Goal: Transaction & Acquisition: Purchase product/service

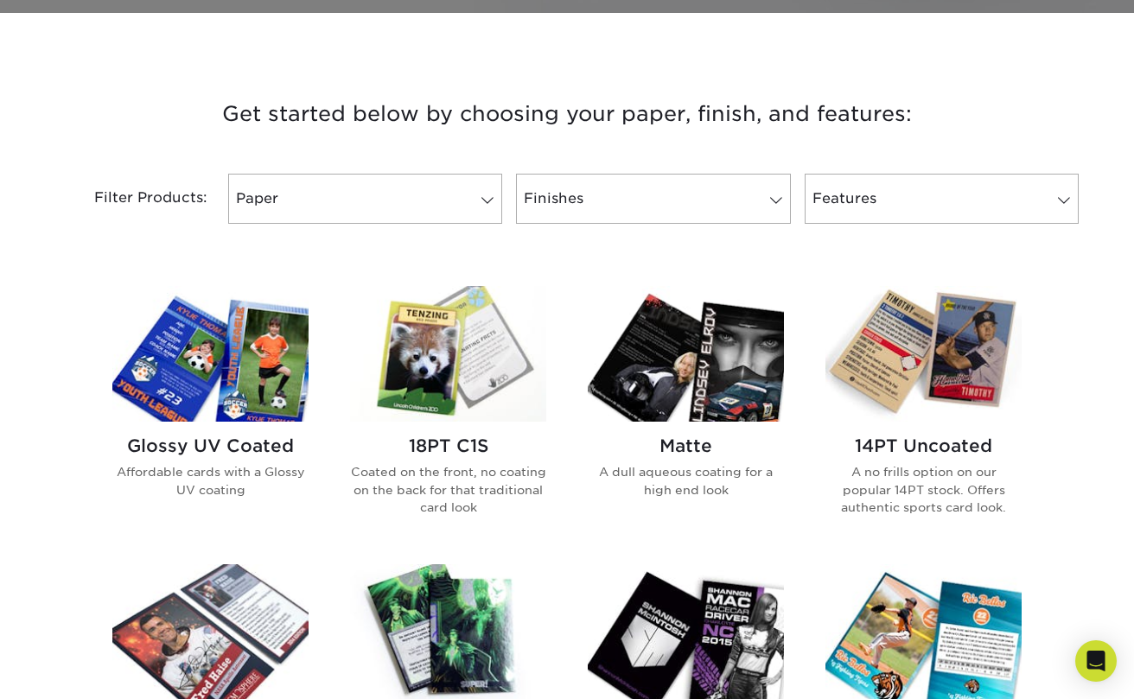
scroll to position [738, 0]
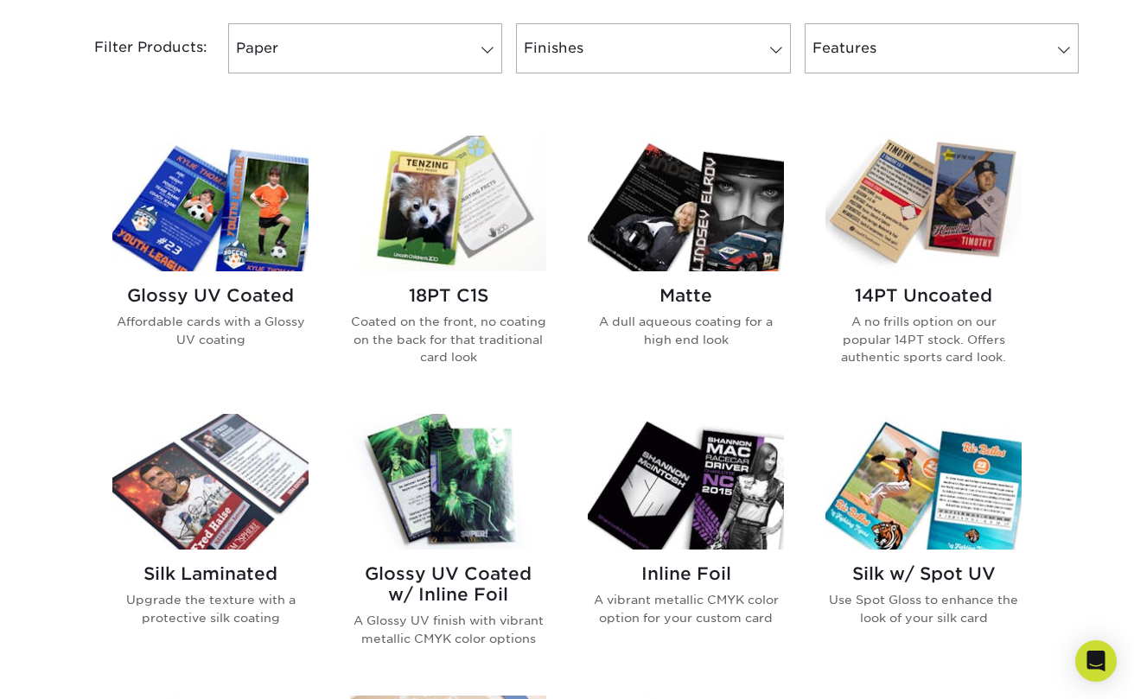
click at [249, 211] on img at bounding box center [210, 204] width 196 height 136
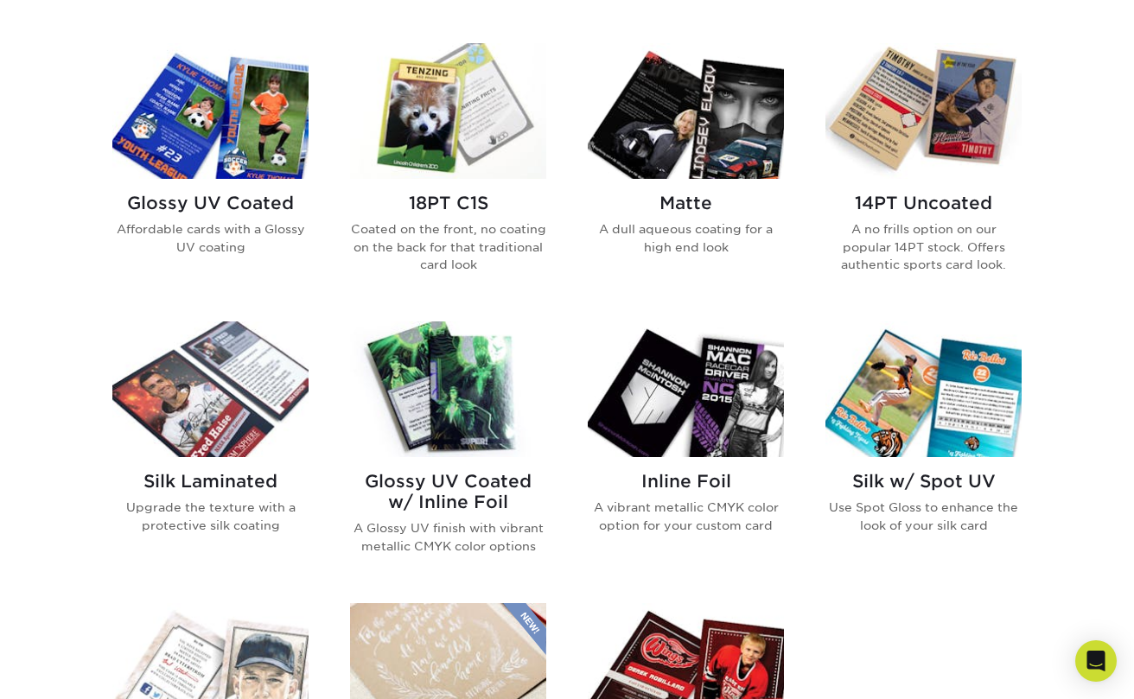
scroll to position [896, 0]
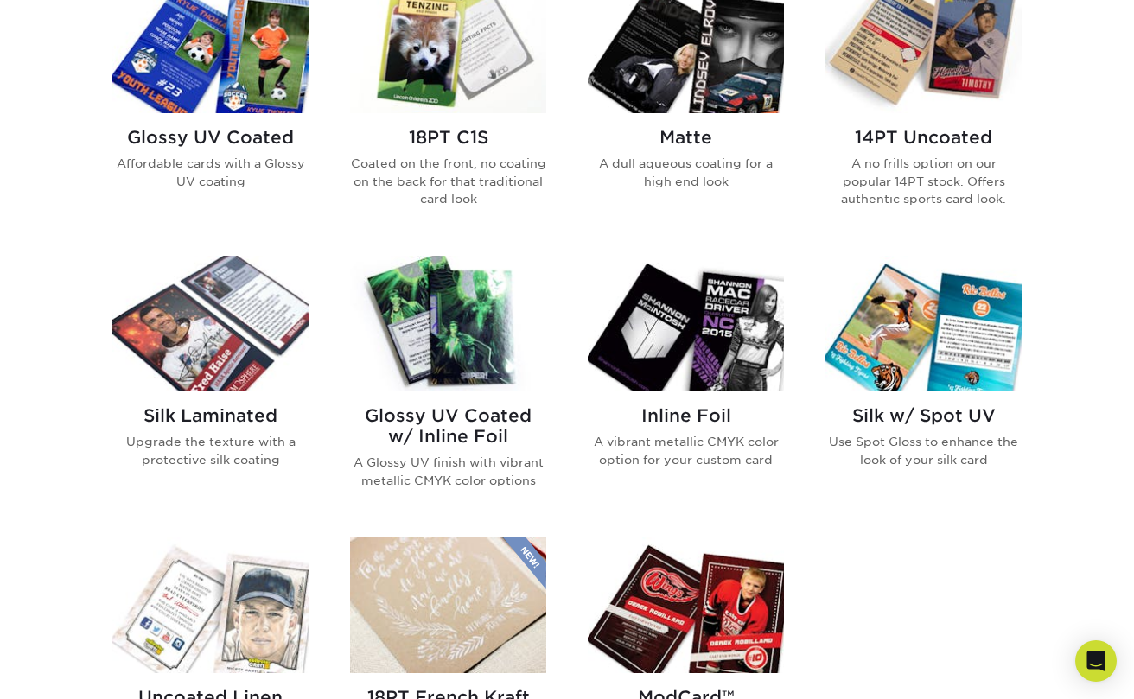
click at [200, 339] on img at bounding box center [210, 324] width 196 height 136
click at [927, 80] on img at bounding box center [923, 46] width 196 height 136
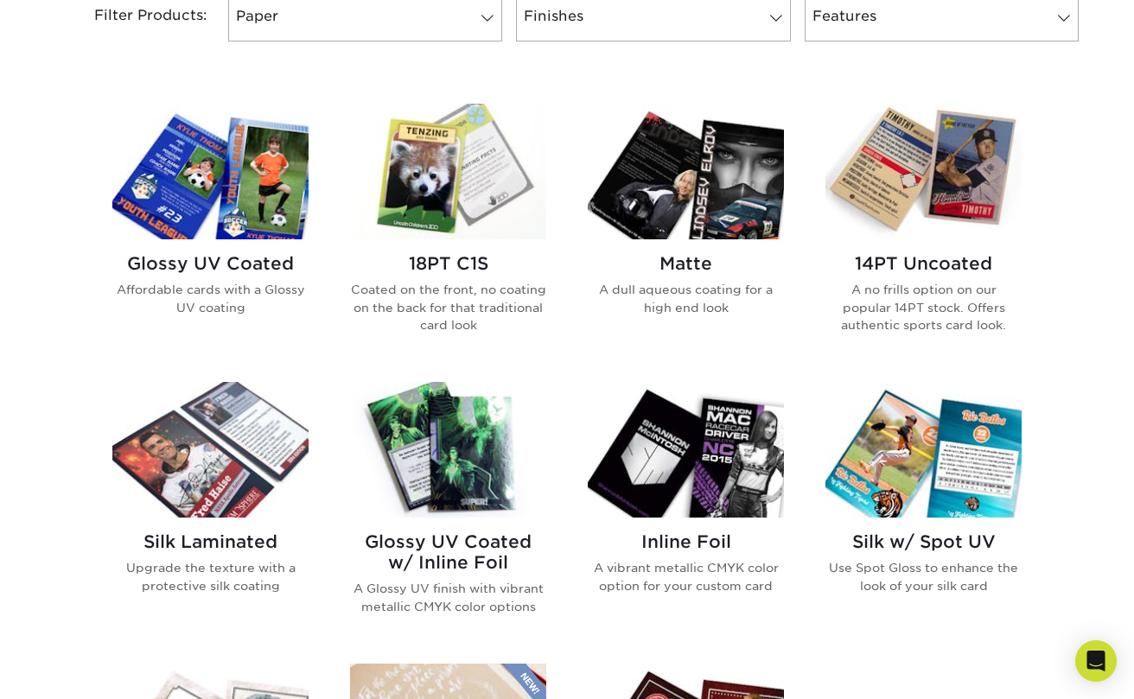
scroll to position [741, 0]
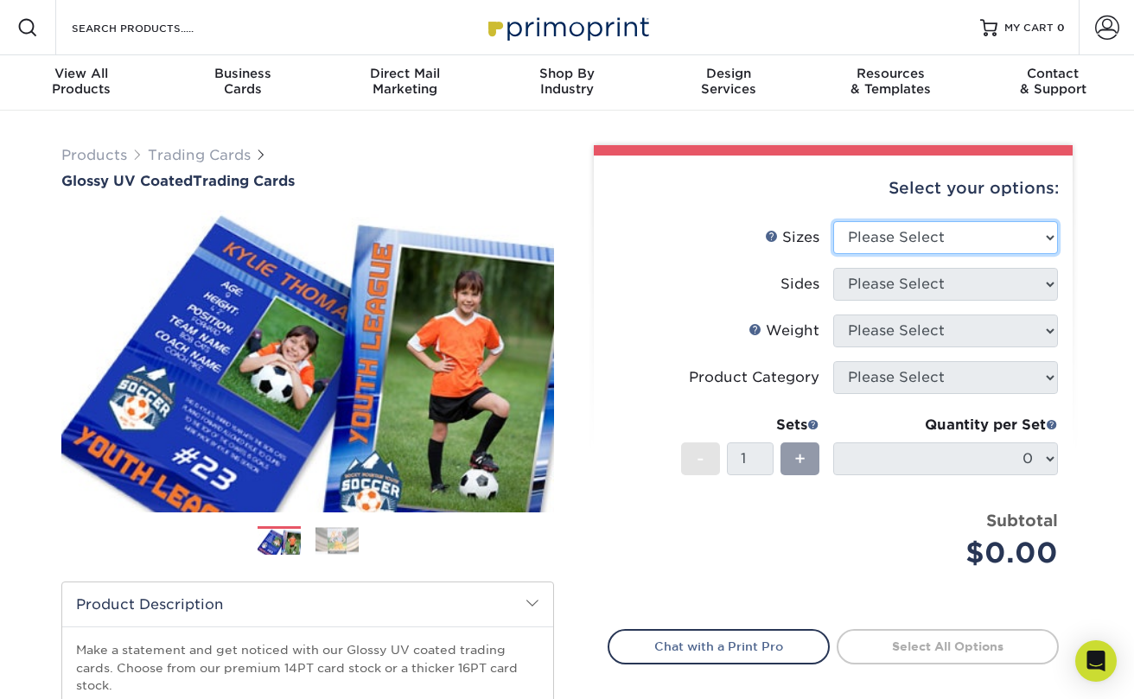
select select "2.50x3.50"
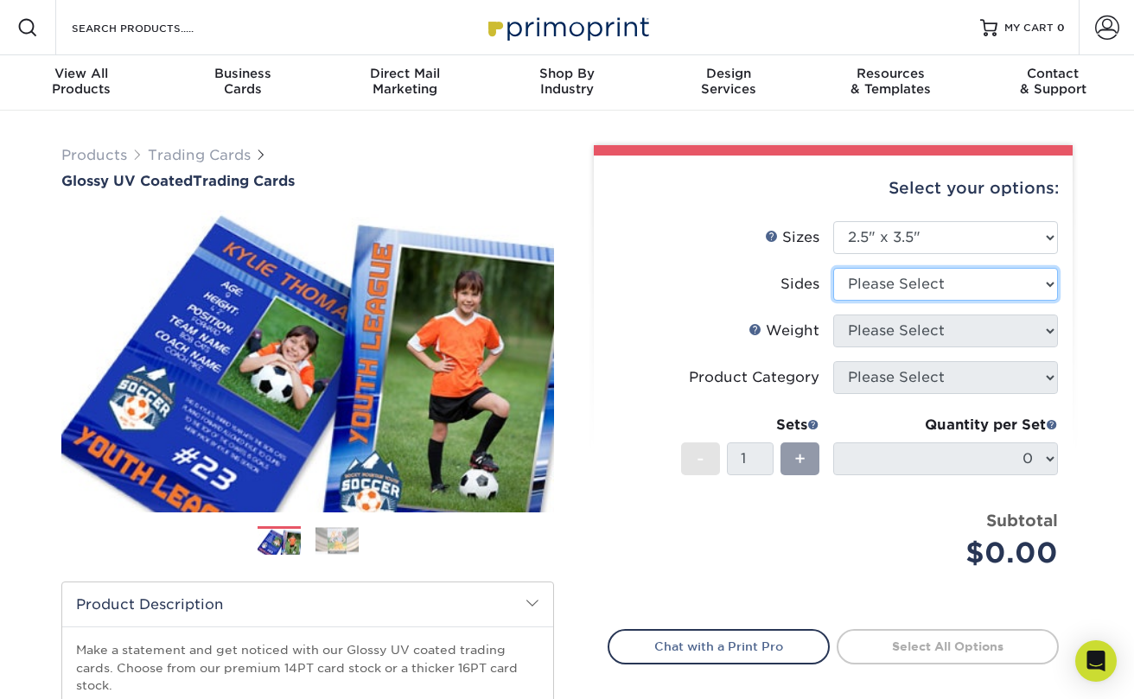
select select "13abbda7-1d64-4f25-8bb2-c179b224825d"
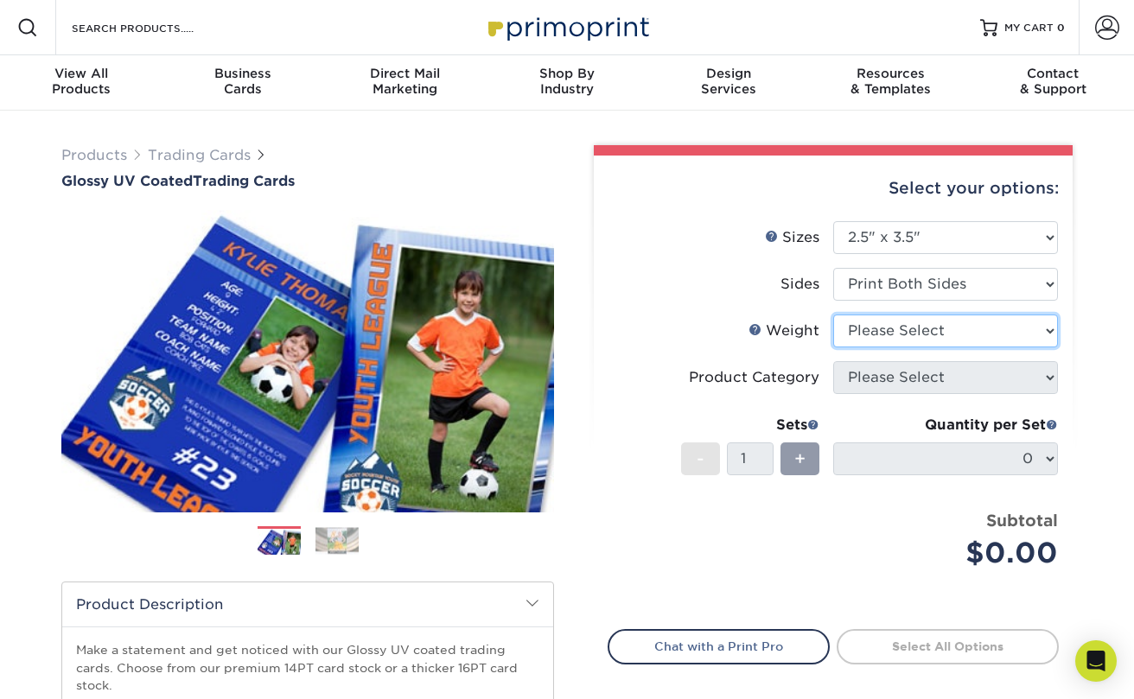
select select "16PT"
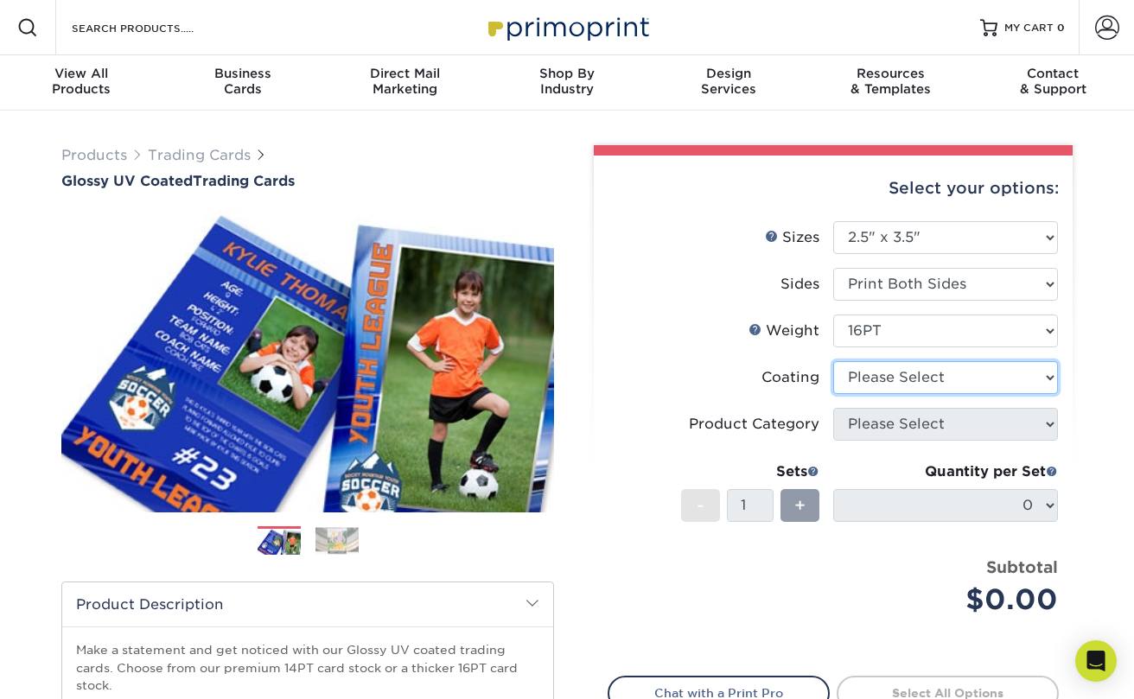
select select "ae367451-b2b8-45df-a344-0f05b6a12993"
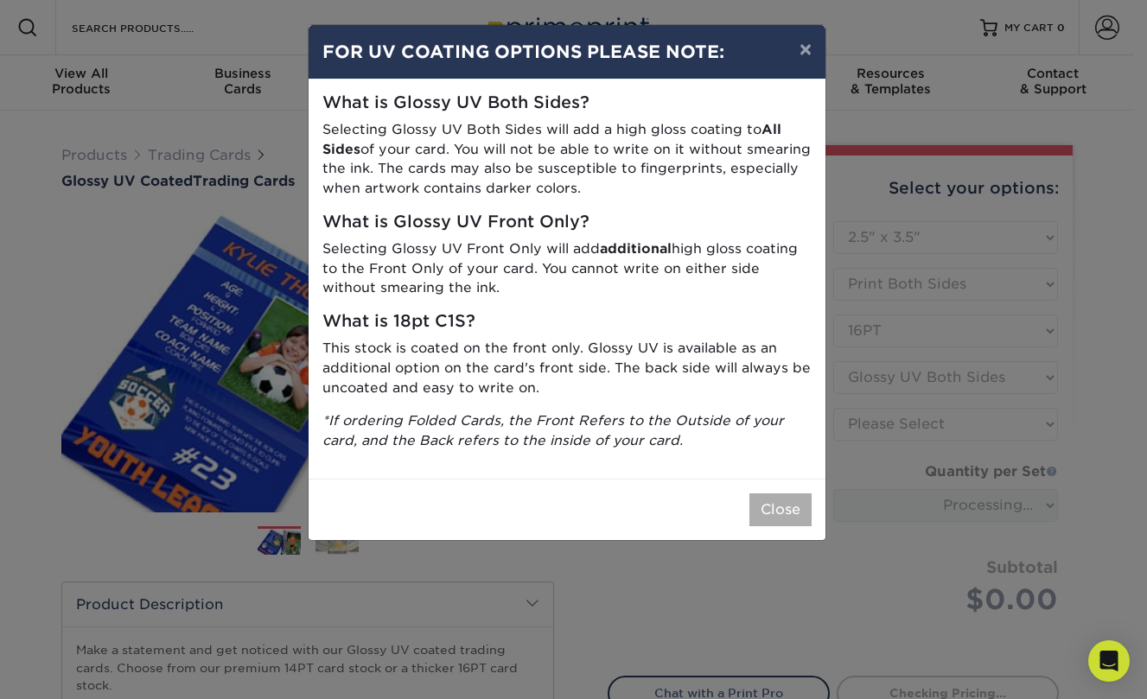
click at [788, 497] on button "Close" at bounding box center [780, 509] width 62 height 33
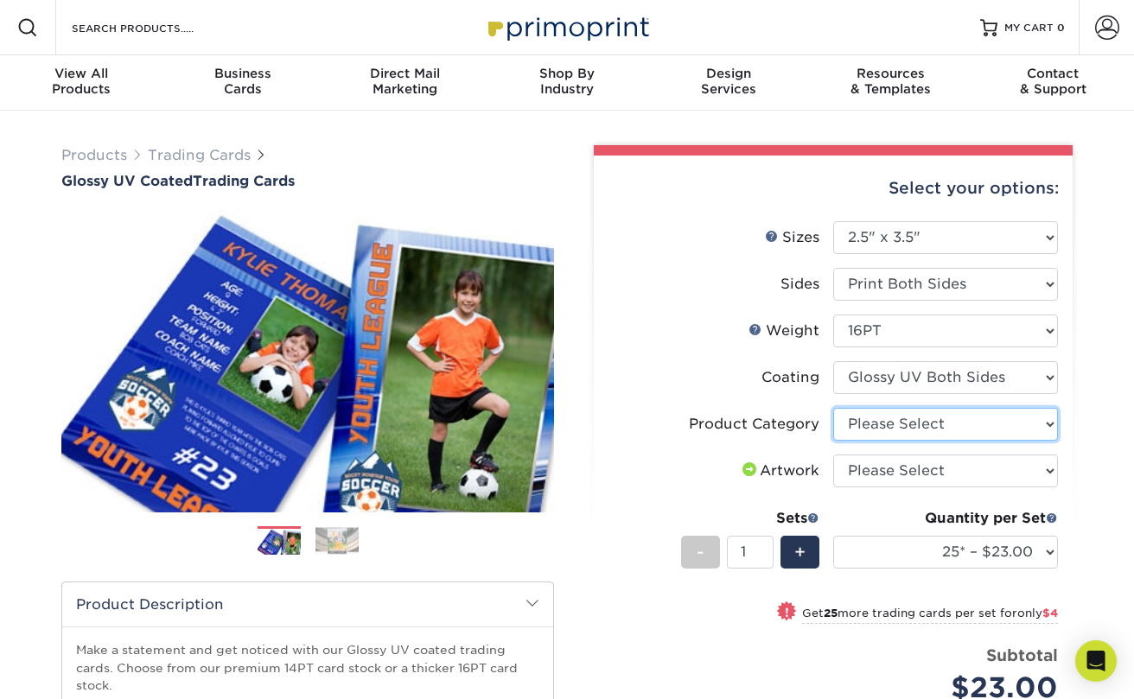
click at [897, 418] on select "Please Select Trading Cards" at bounding box center [945, 424] width 225 height 33
select select "c2f9bce9-36c2-409d-b101-c29d9d031e18"
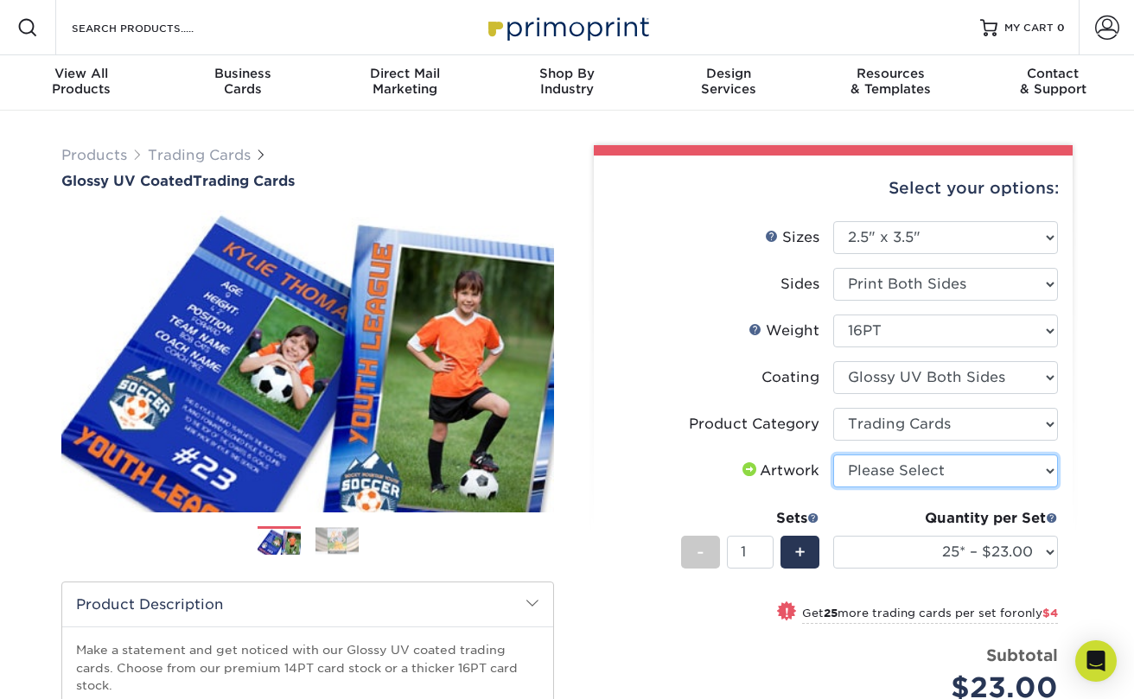
select select "upload"
click at [755, 550] on input "1" at bounding box center [750, 552] width 46 height 33
drag, startPoint x: 755, startPoint y: 550, endPoint x: 741, endPoint y: 548, distance: 14.1
click at [741, 548] on input "1" at bounding box center [750, 552] width 46 height 33
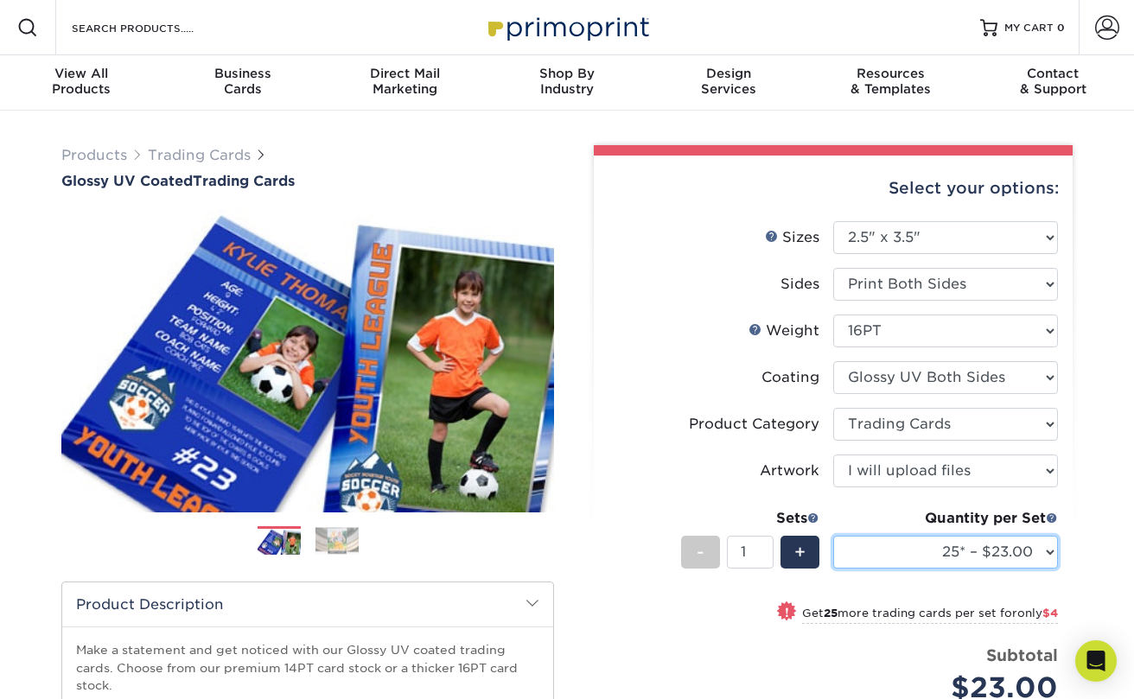
select select "5000 – $192.00"
